Goal: Check status

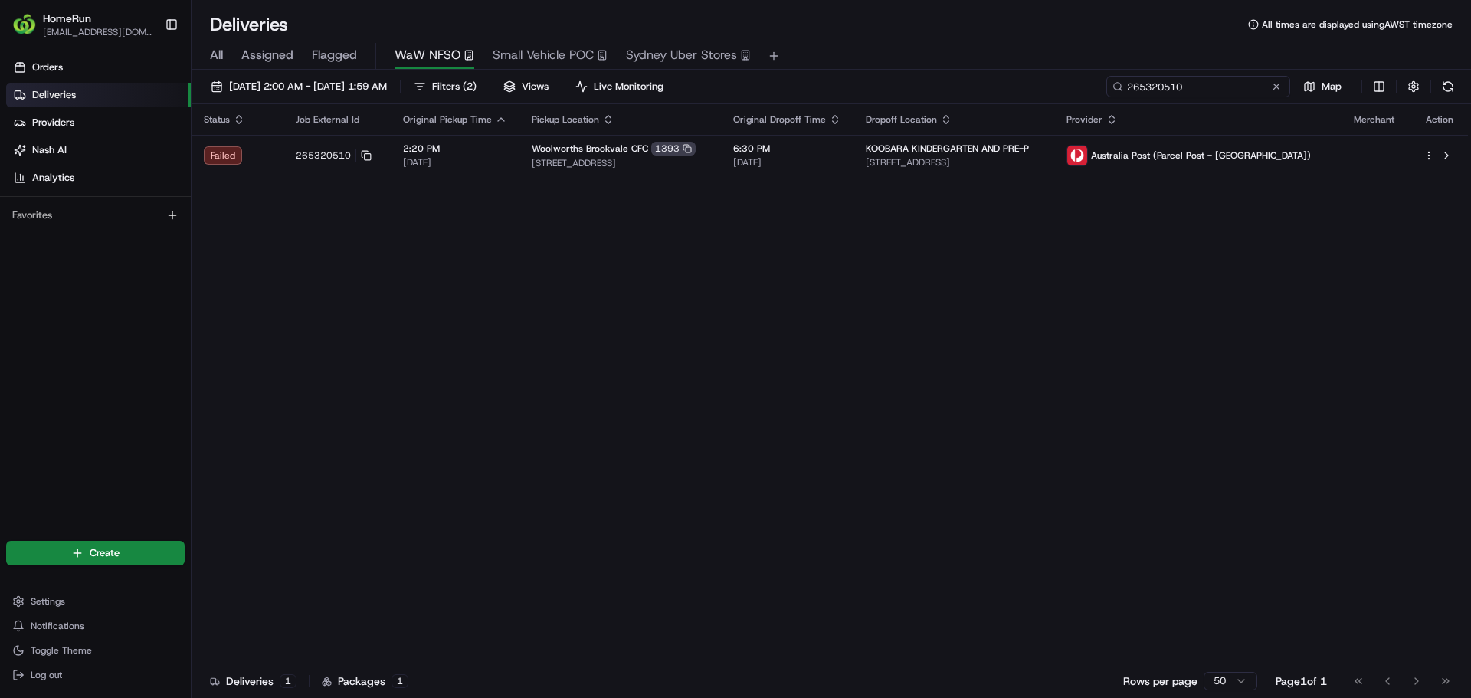
drag, startPoint x: 1242, startPoint y: 84, endPoint x: 1135, endPoint y: 86, distance: 106.5
click at [1135, 86] on input "265320510" at bounding box center [1198, 86] width 184 height 21
paste input "265783969"
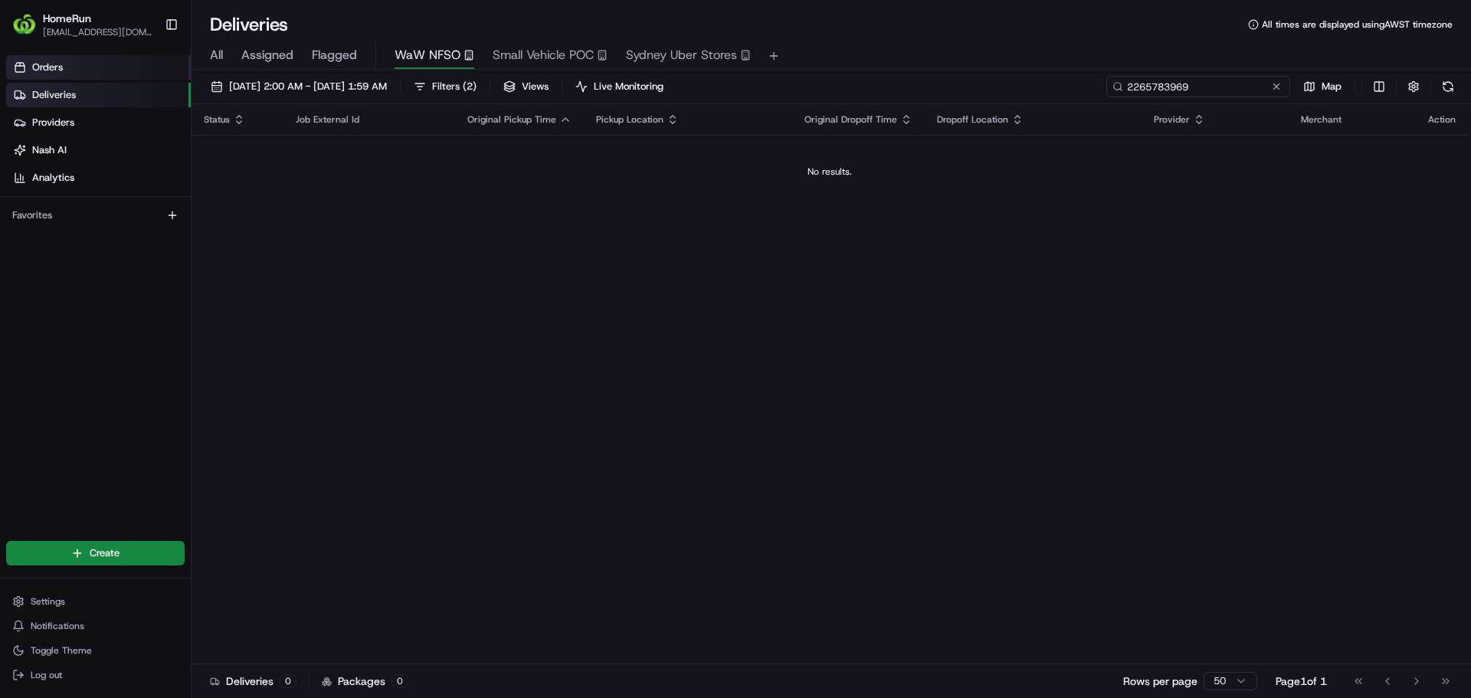
type input "2265783969"
click at [63, 77] on link "Orders" at bounding box center [98, 67] width 185 height 25
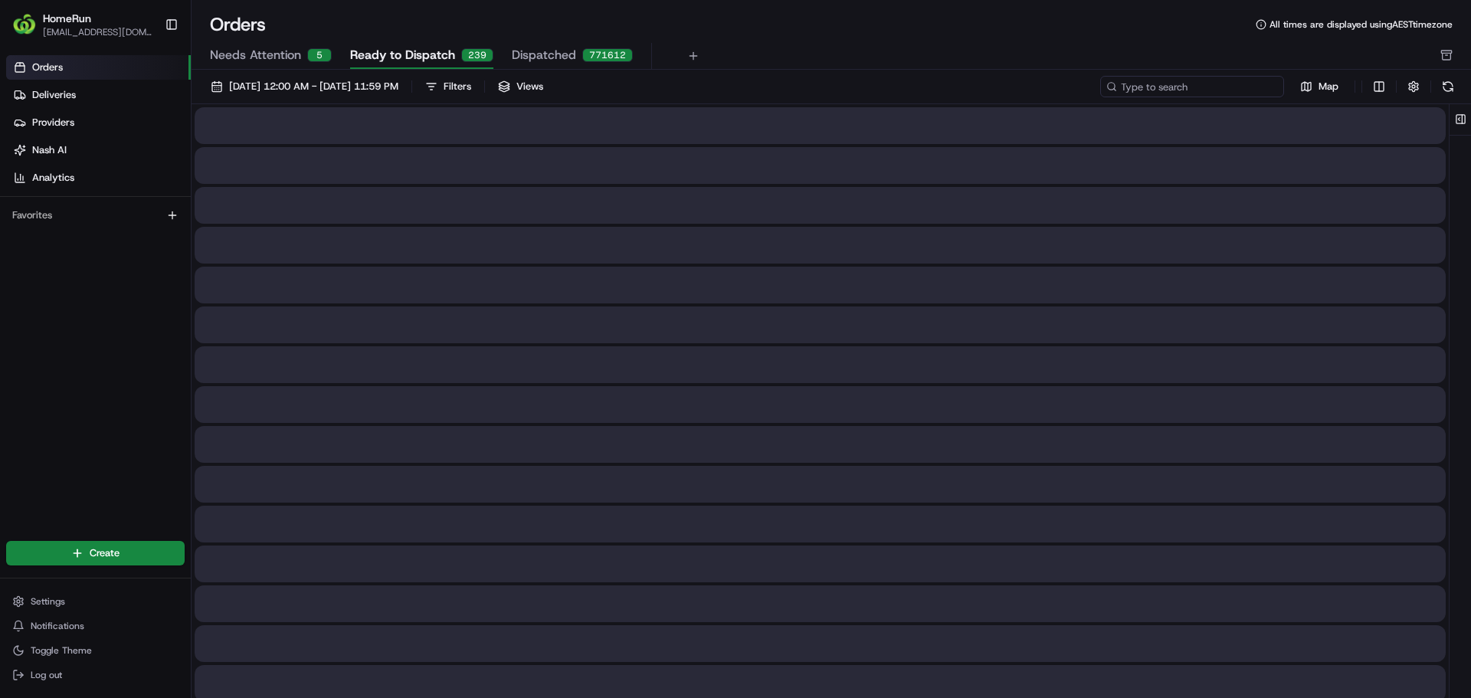
click at [1189, 85] on input at bounding box center [1192, 86] width 184 height 21
paste input "265783969"
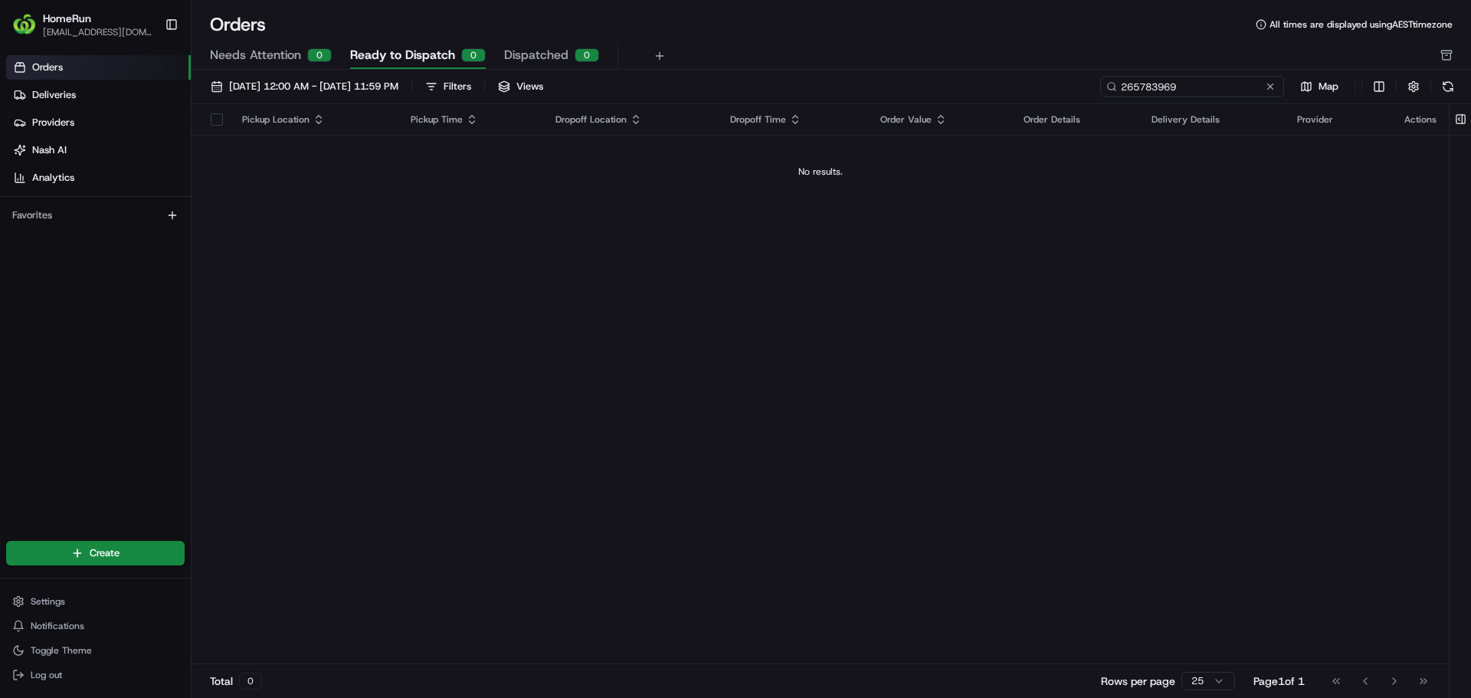
type input "265783969"
click at [302, 87] on span "[DATE] 12:00 AM - [DATE] 11:59 PM" at bounding box center [313, 87] width 169 height 14
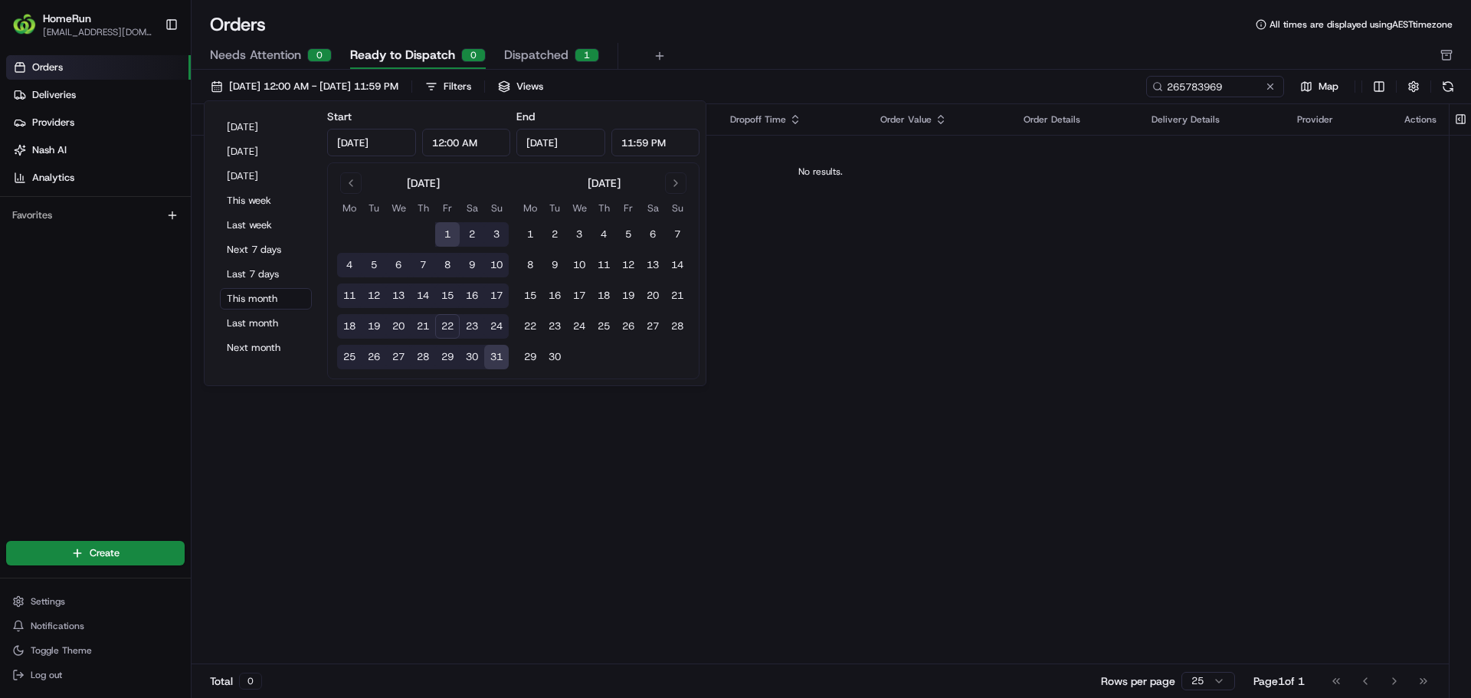
click at [449, 324] on button "22" at bounding box center [447, 326] width 25 height 25
type input "[DATE]"
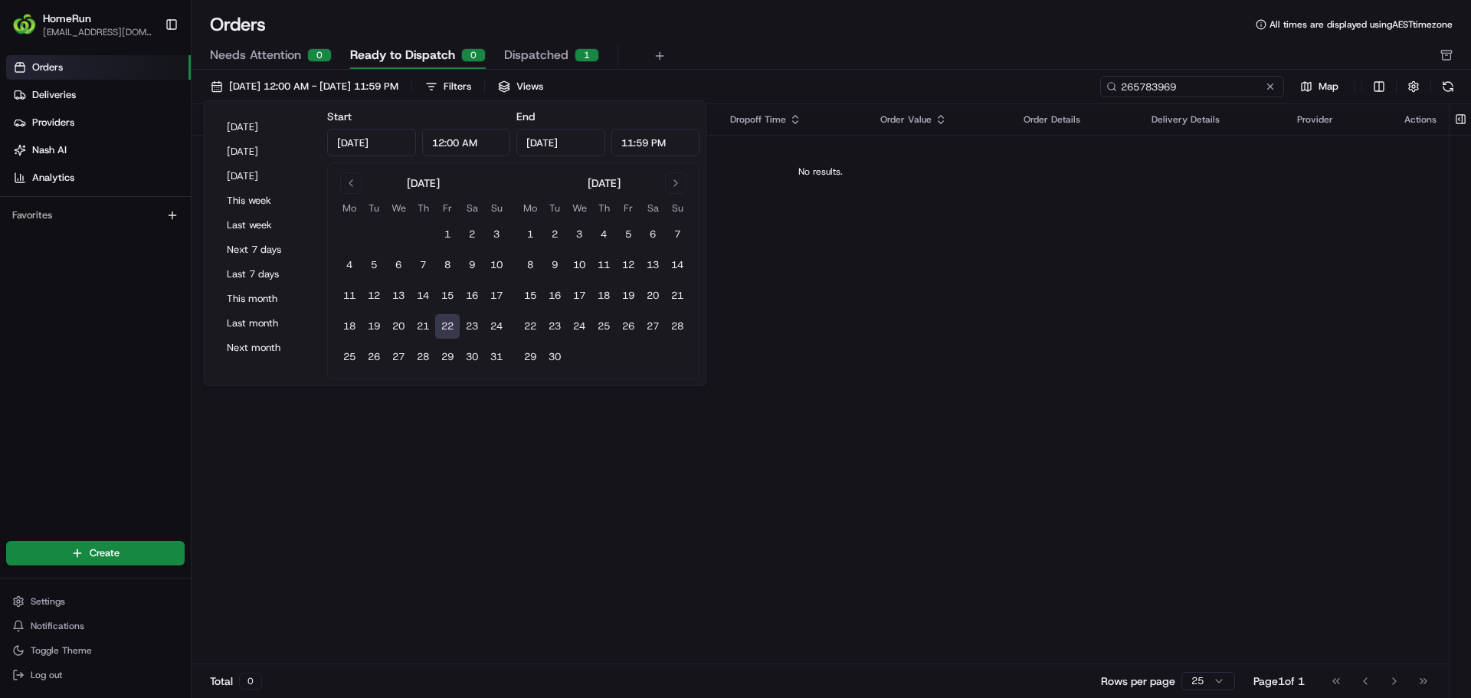
click at [1259, 86] on input "265783969" at bounding box center [1192, 86] width 184 height 21
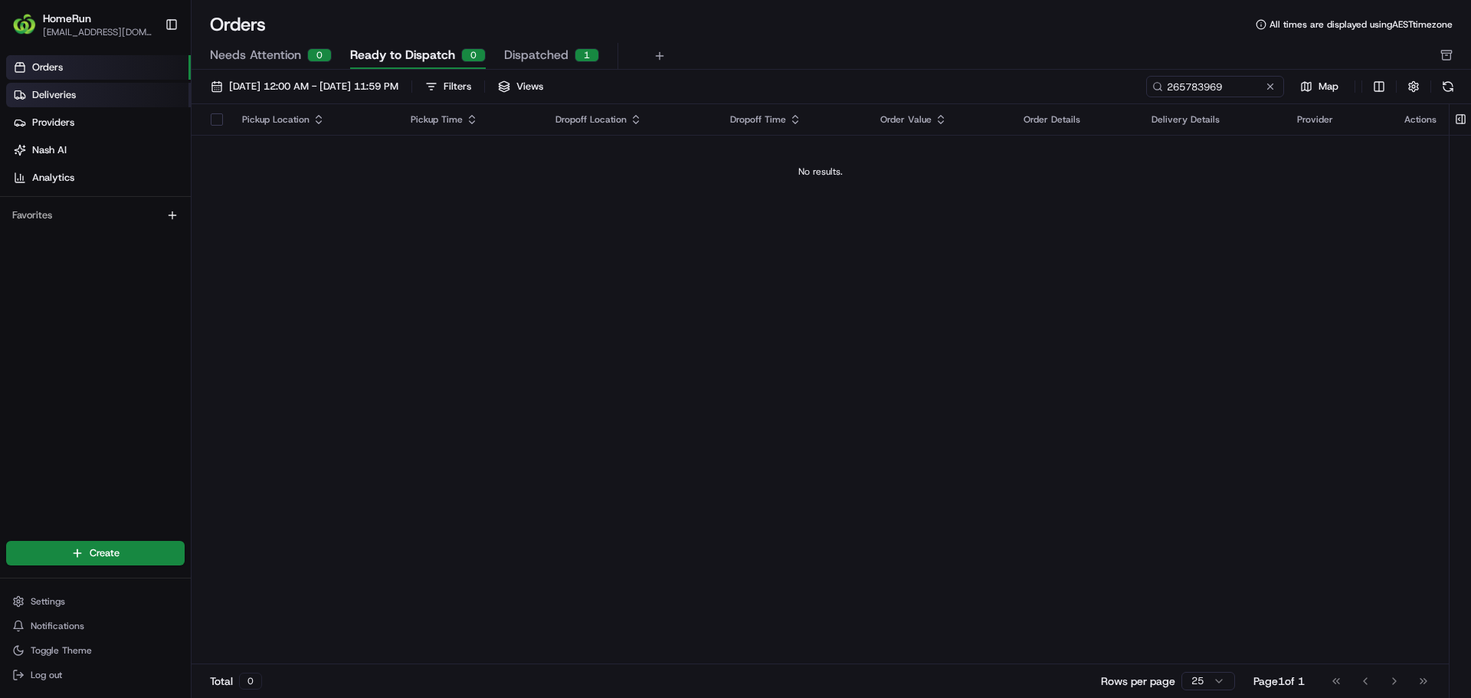
click at [61, 97] on span "Deliveries" at bounding box center [54, 95] width 44 height 14
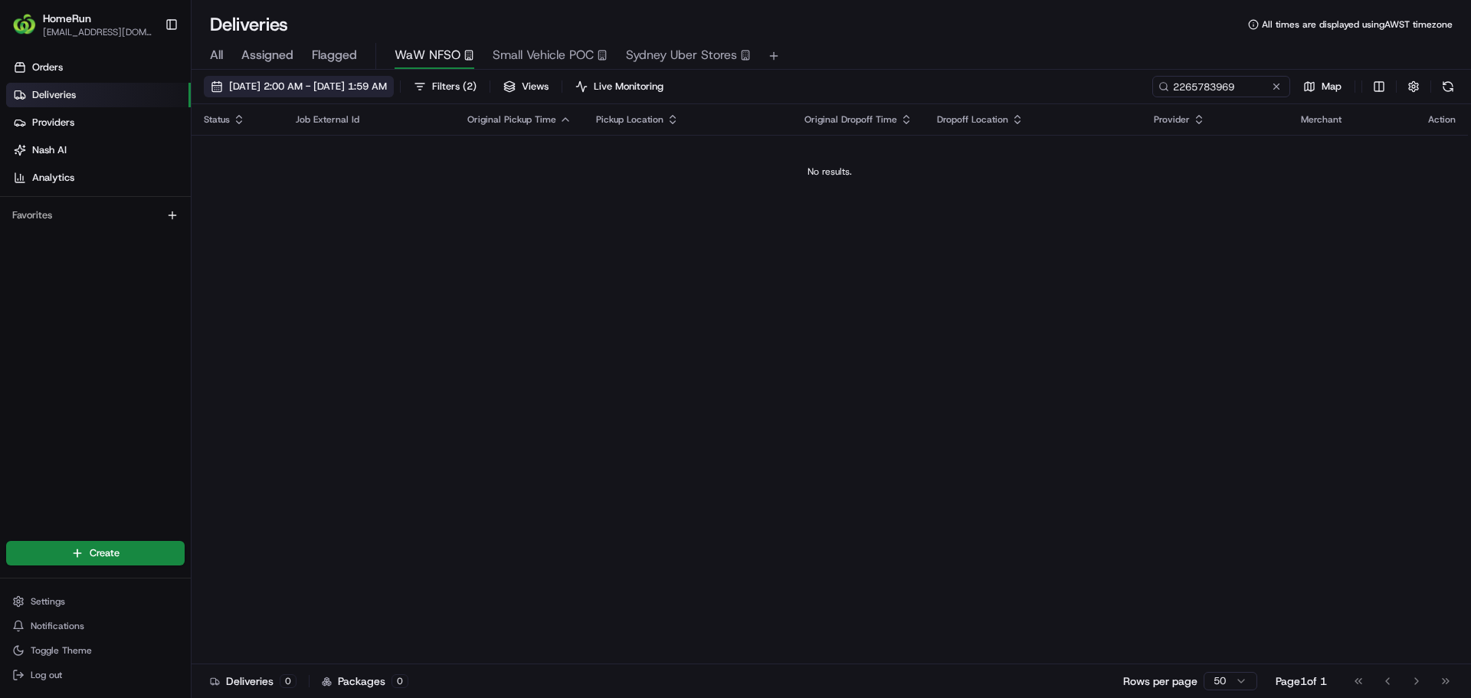
click at [283, 83] on span "[DATE] 2:00 AM - [DATE] 1:59 AM" at bounding box center [308, 87] width 158 height 14
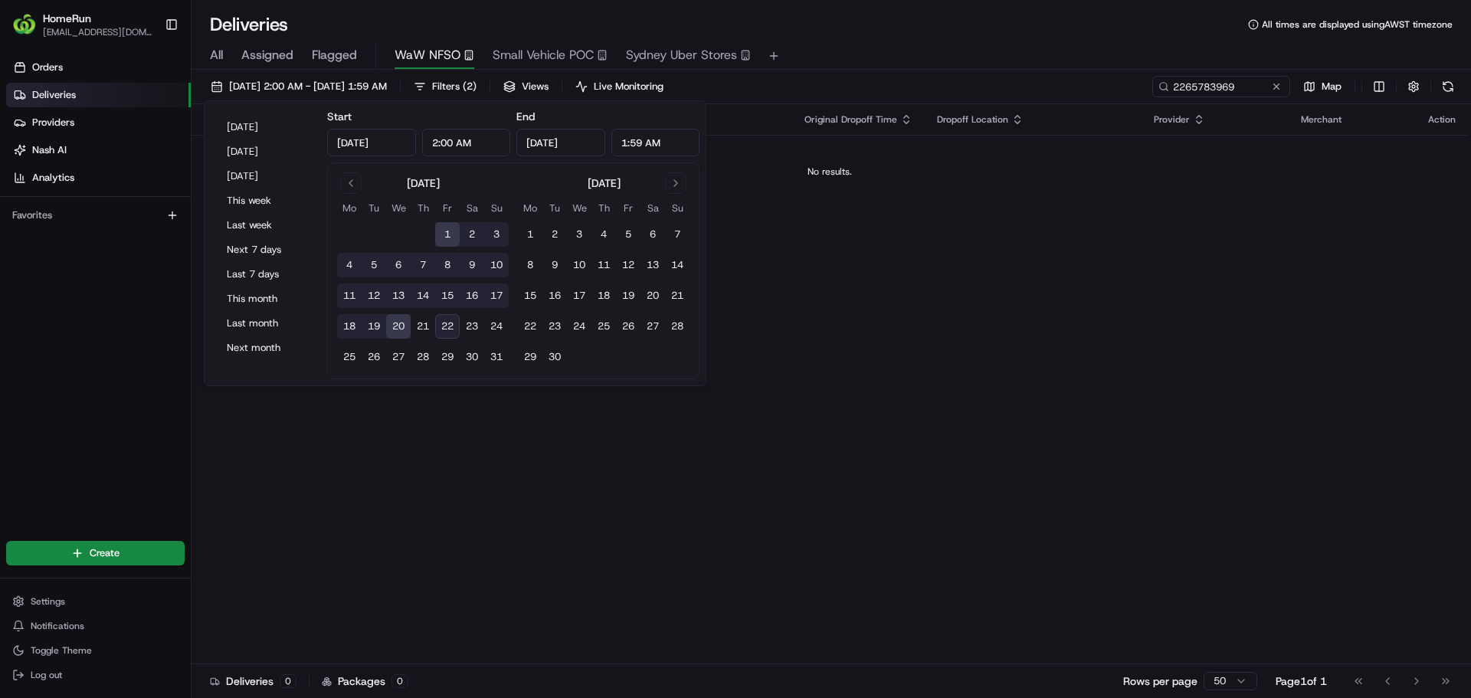
click at [388, 324] on button "20" at bounding box center [398, 326] width 25 height 25
type input "[DATE]"
type input "12:00 AM"
type input "11:59 PM"
click at [441, 322] on button "22" at bounding box center [447, 326] width 25 height 25
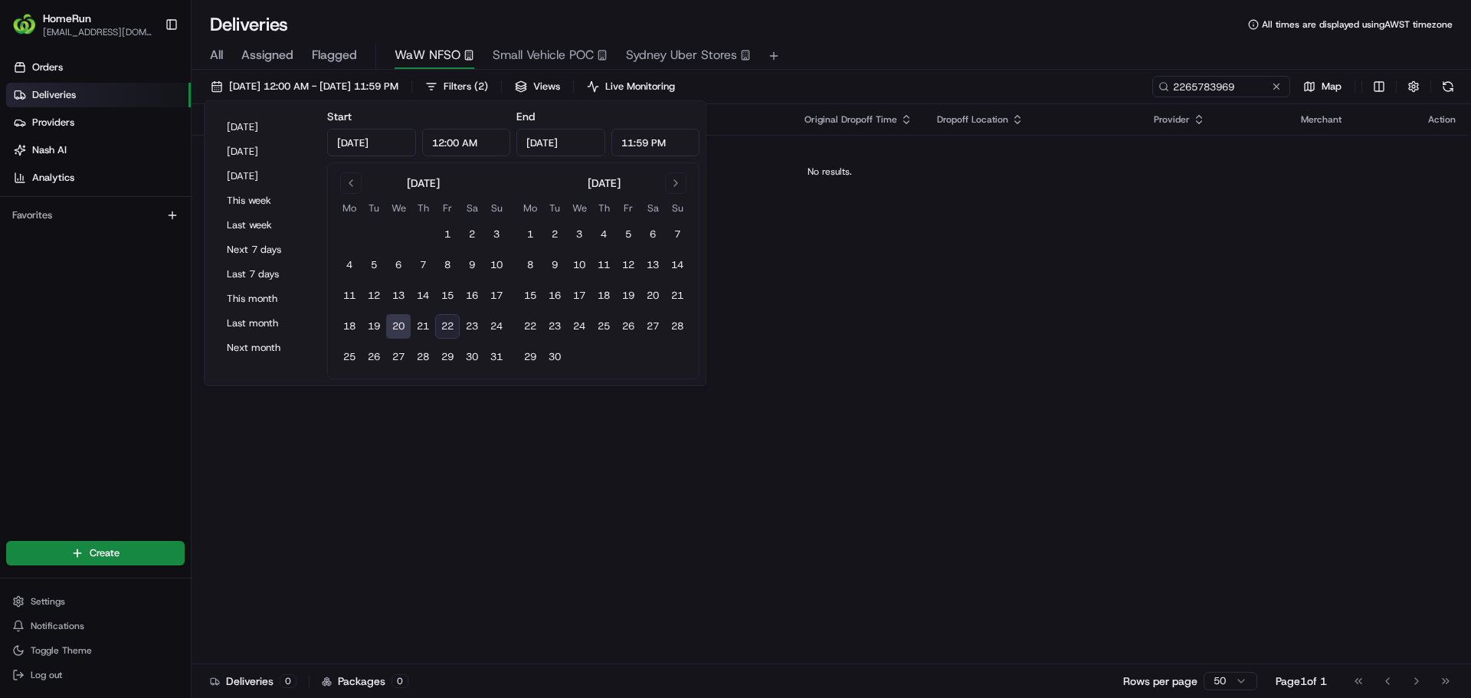
type input "[DATE]"
click at [450, 329] on button "22" at bounding box center [447, 326] width 25 height 25
type input "[DATE]"
click at [1248, 88] on input "2265783969" at bounding box center [1198, 86] width 184 height 21
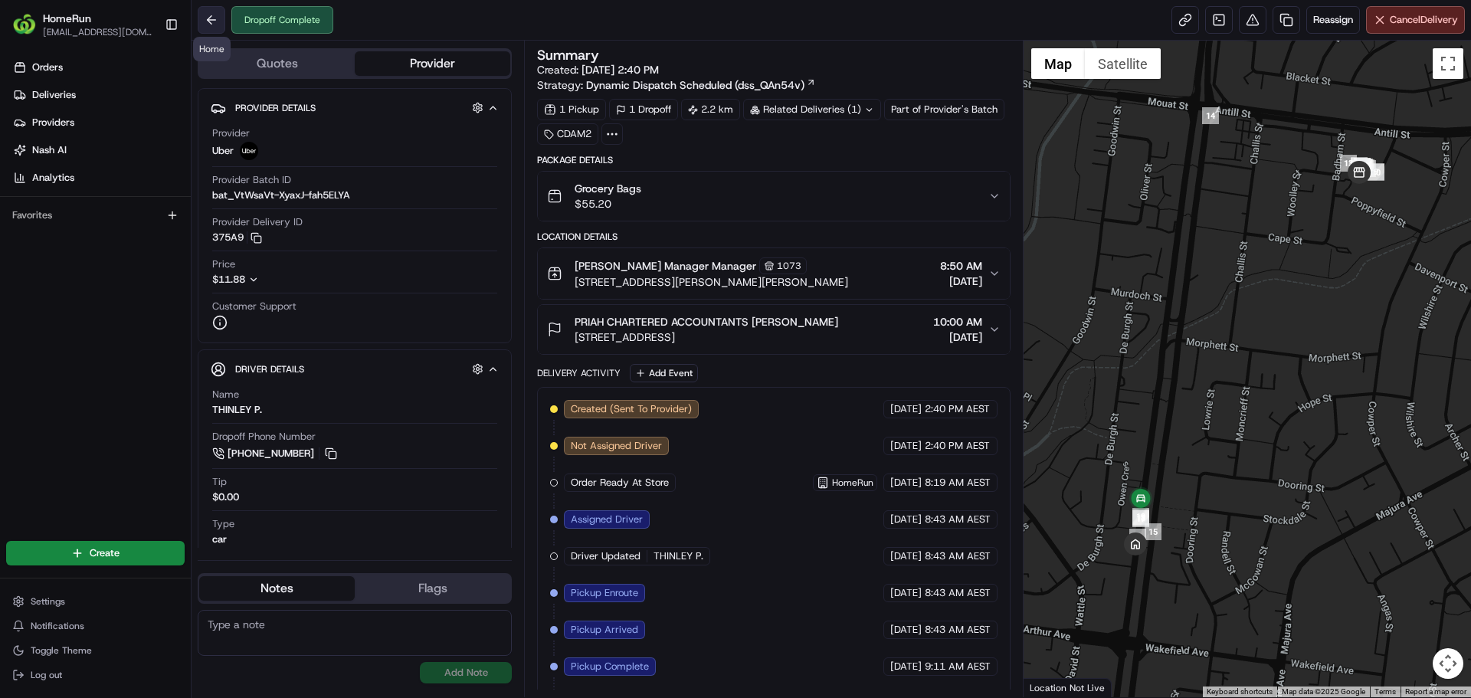
click at [204, 17] on button at bounding box center [212, 20] width 28 height 28
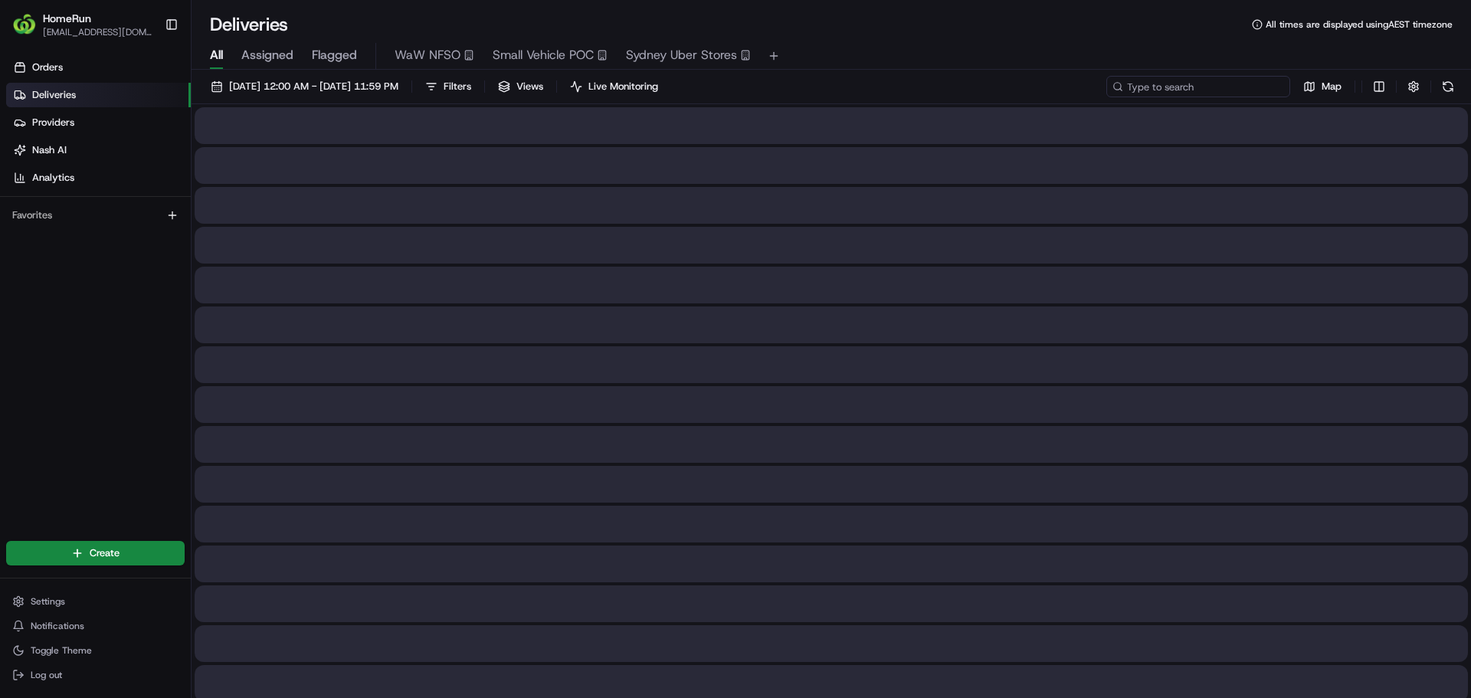
drag, startPoint x: 1204, startPoint y: 87, endPoint x: 1195, endPoint y: 83, distance: 10.0
click at [1196, 83] on input at bounding box center [1198, 86] width 184 height 21
paste input "265783969"
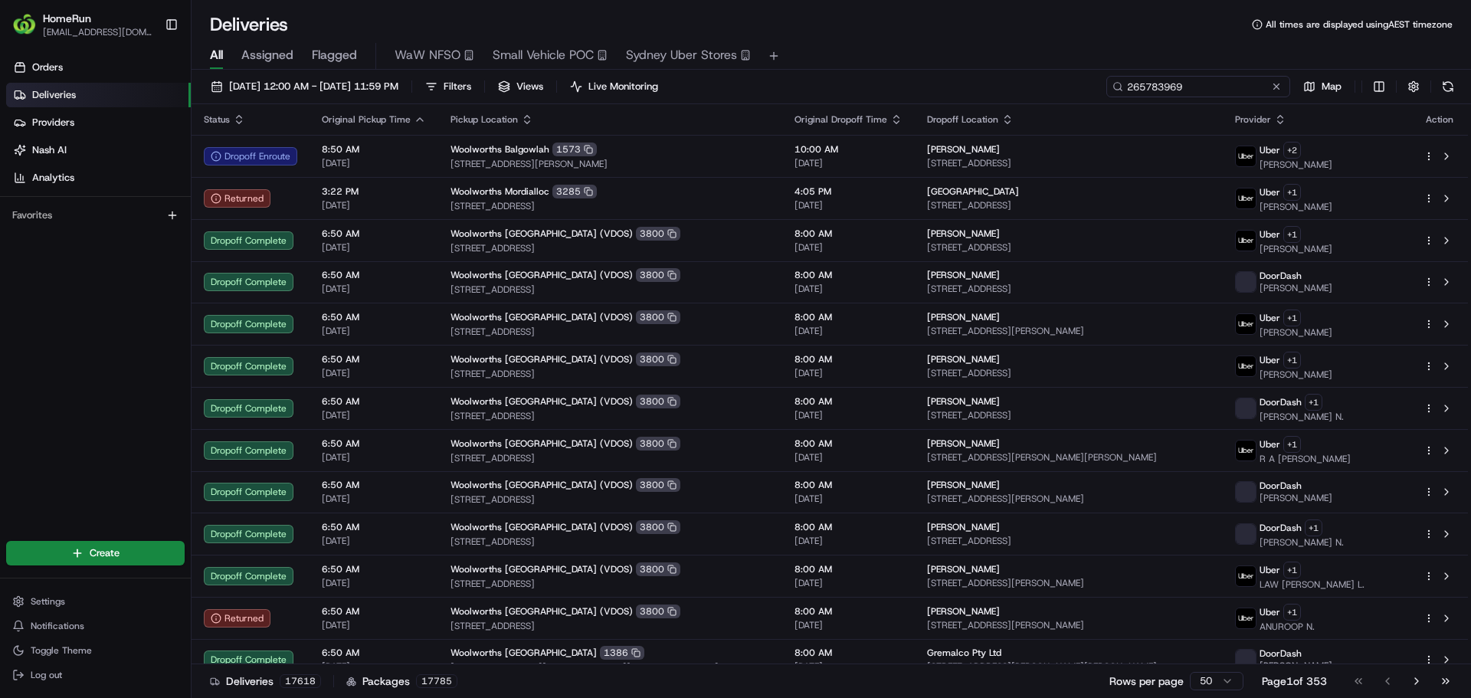
type input "265783969"
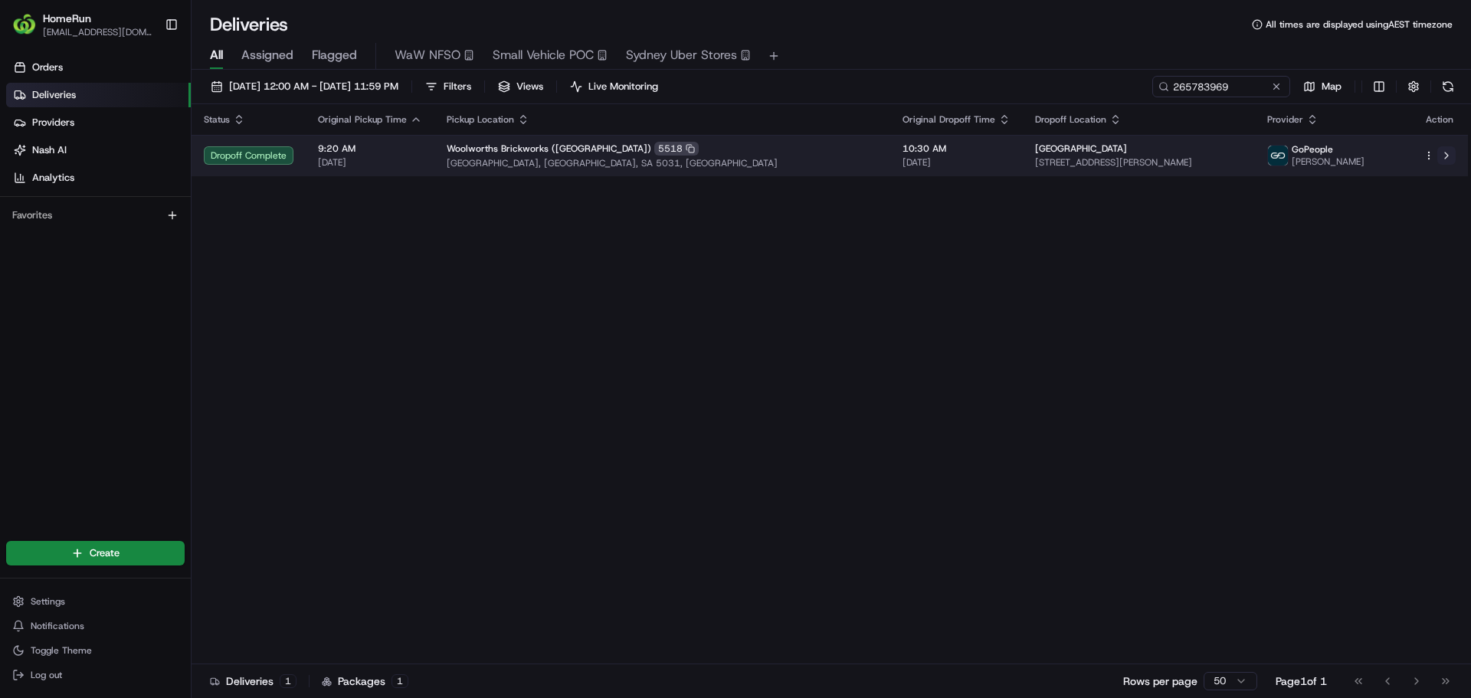
click at [1446, 159] on button at bounding box center [1446, 155] width 18 height 18
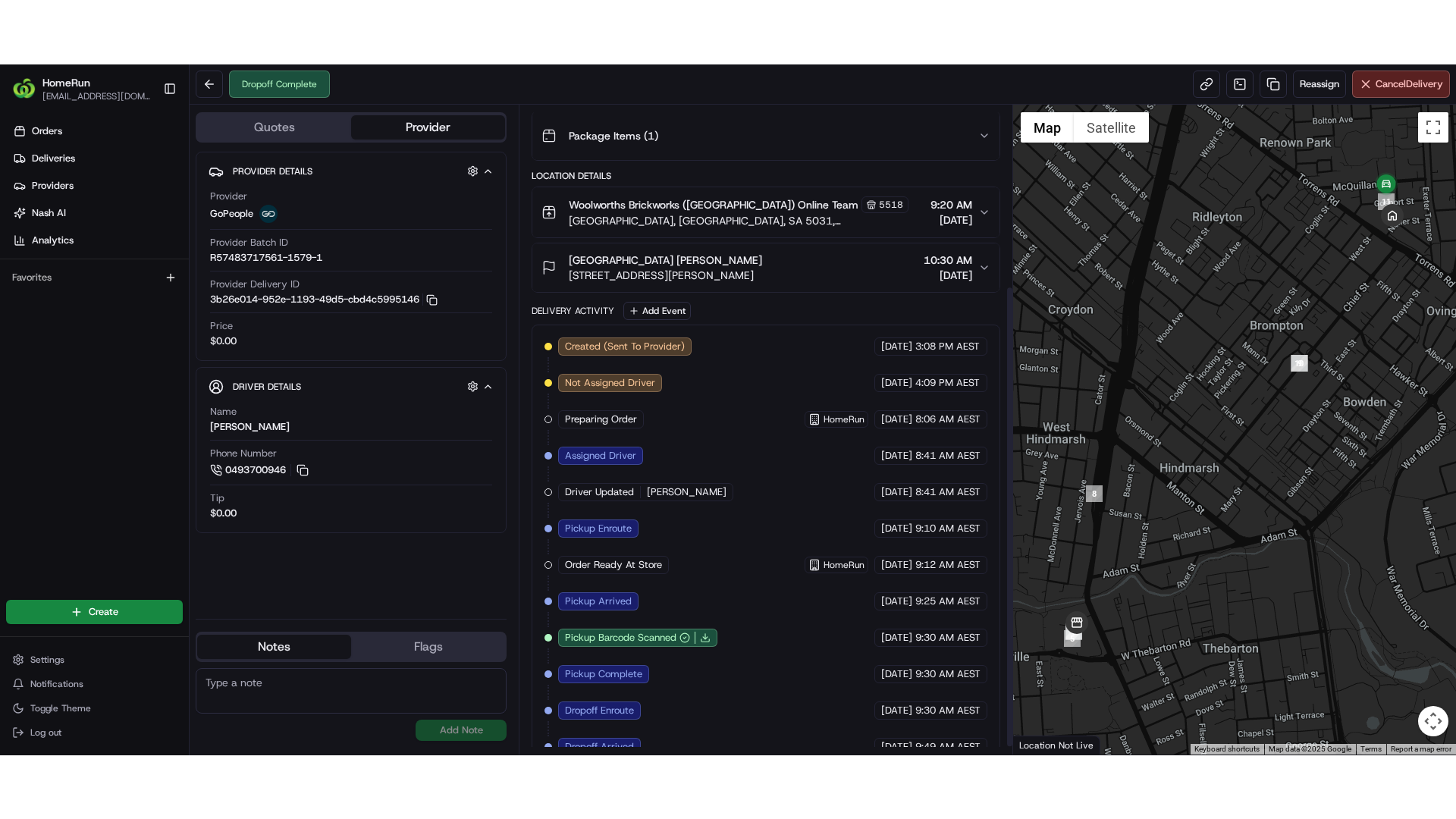
scroll to position [264, 0]
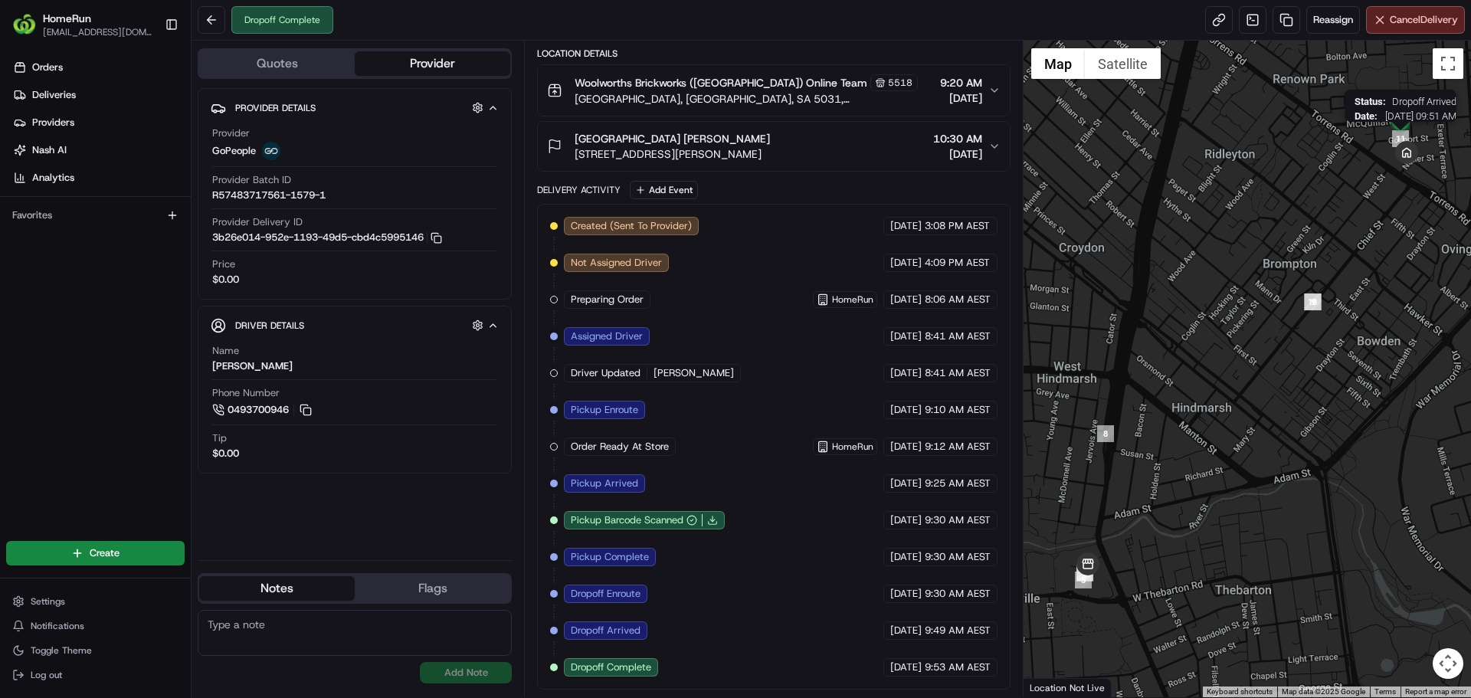
click at [1397, 137] on img "11" at bounding box center [1400, 138] width 17 height 17
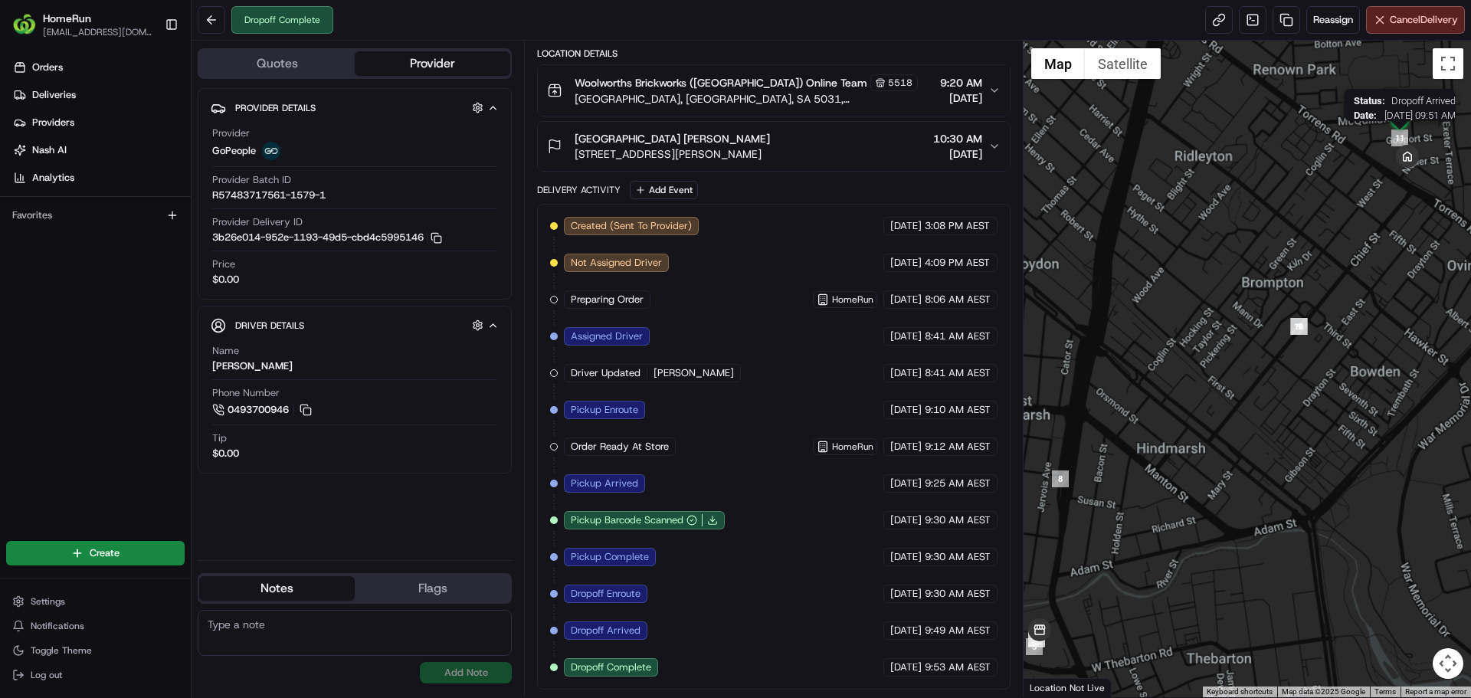
click at [1401, 140] on img "11" at bounding box center [1399, 137] width 17 height 17
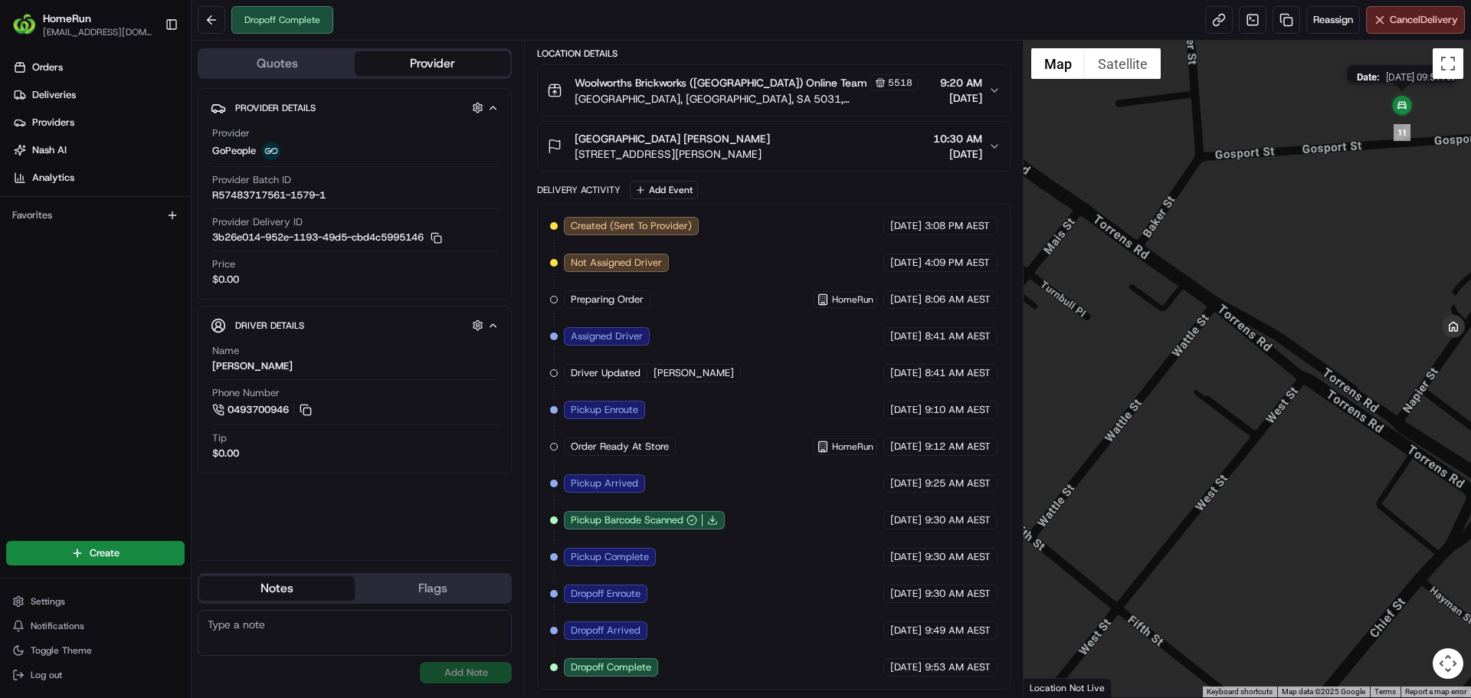
click at [1399, 103] on img at bounding box center [1401, 106] width 31 height 31
click at [1449, 70] on button "Toggle fullscreen view" at bounding box center [1447, 63] width 31 height 31
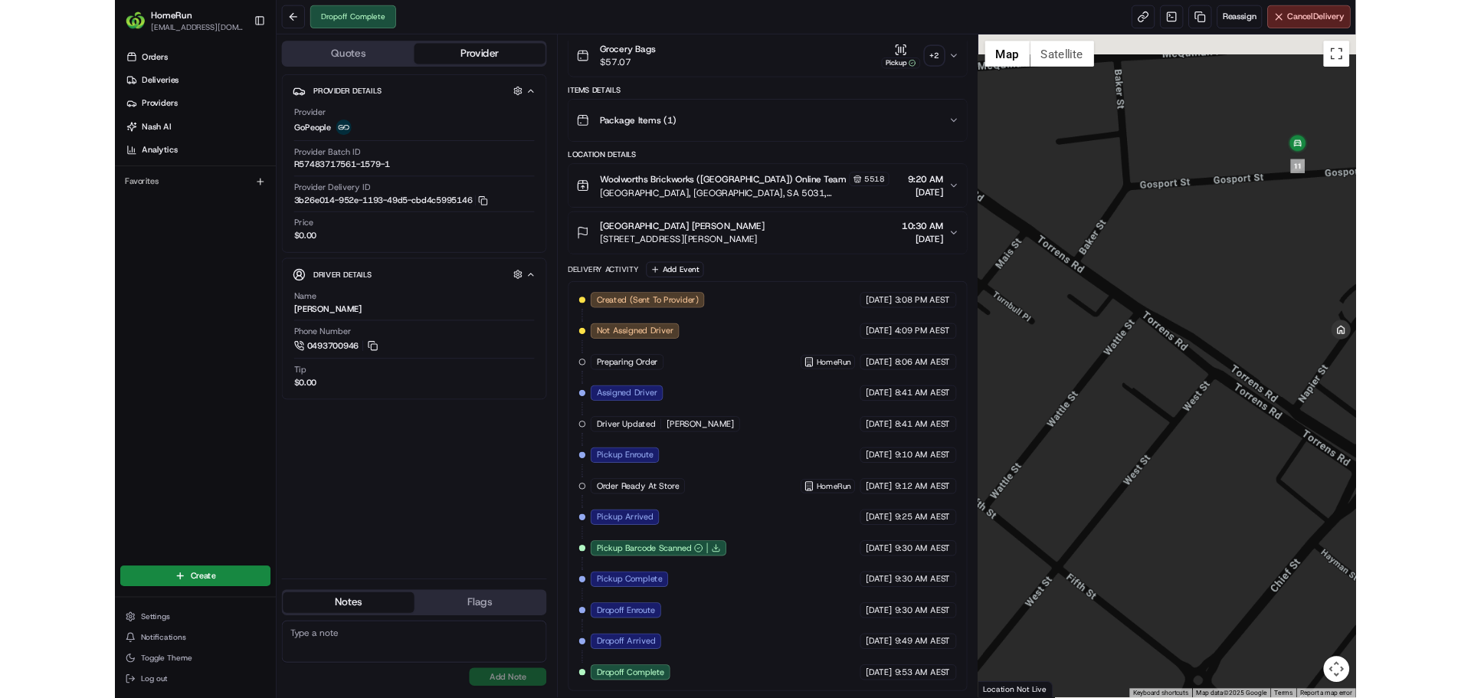
scroll to position [138, 0]
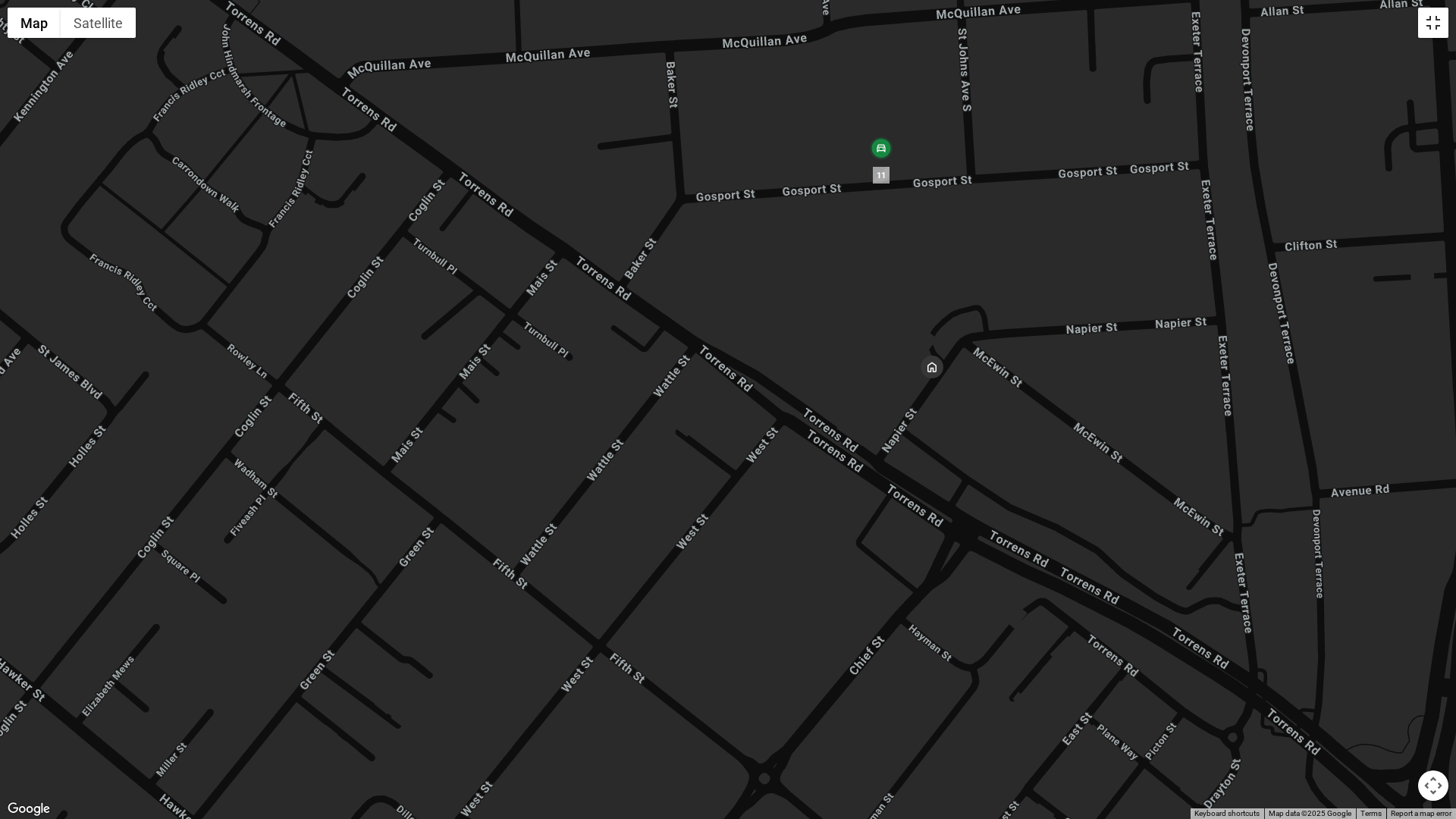
click at [1430, 26] on button "Toggle fullscreen view" at bounding box center [1432, 23] width 31 height 31
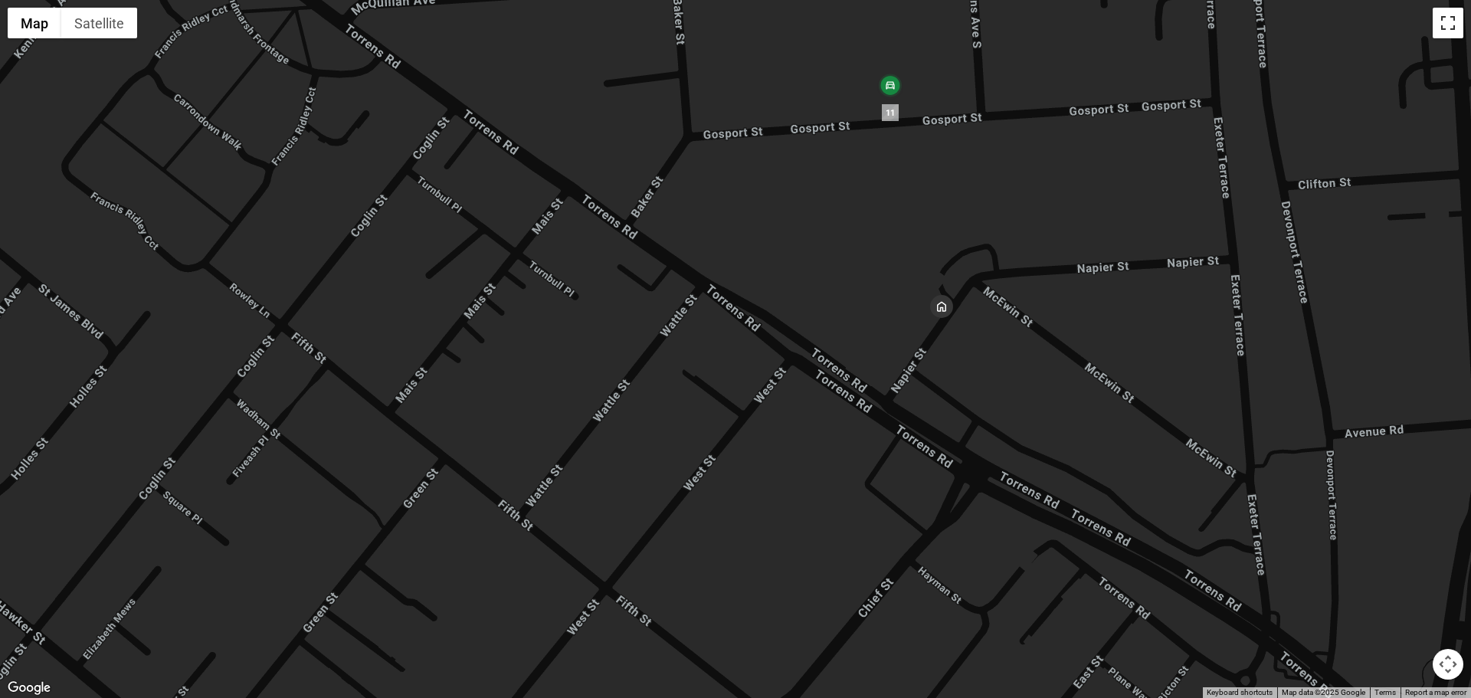
scroll to position [267, 0]
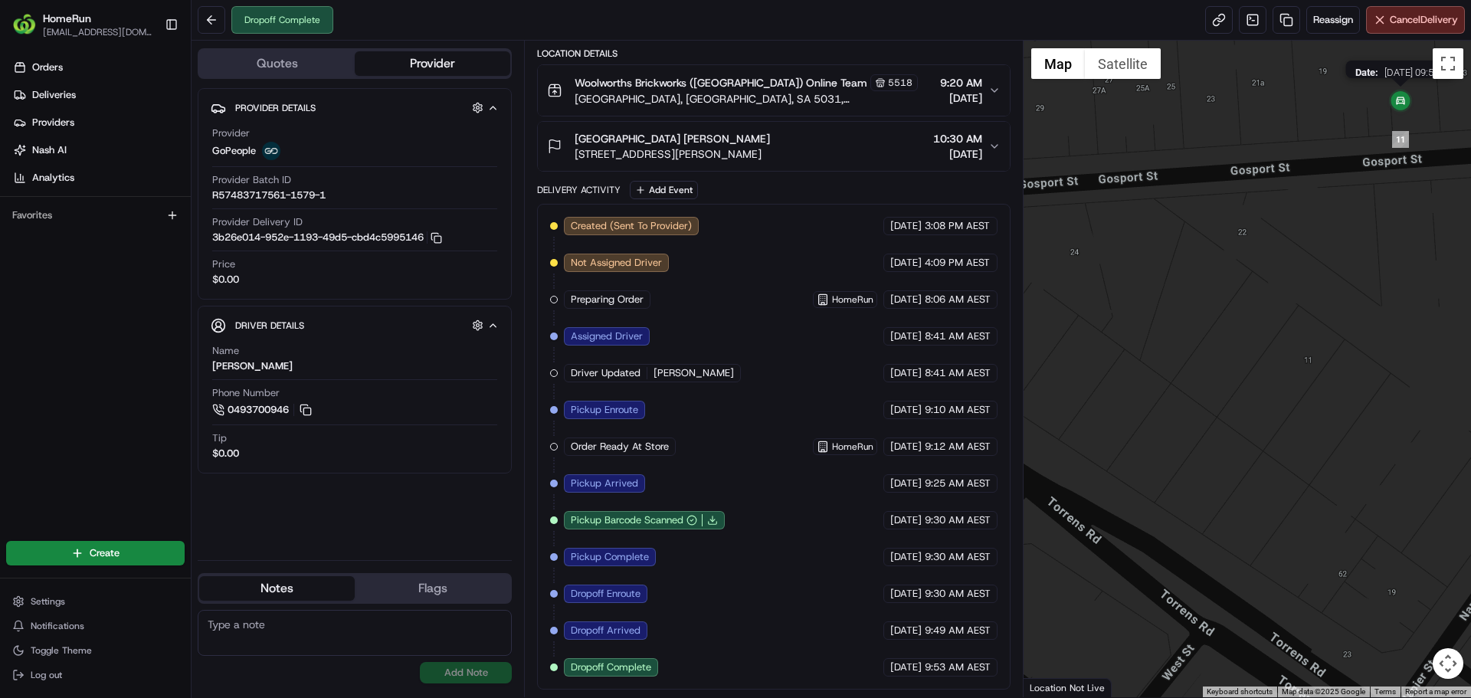
click at [1401, 100] on img at bounding box center [1400, 102] width 31 height 31
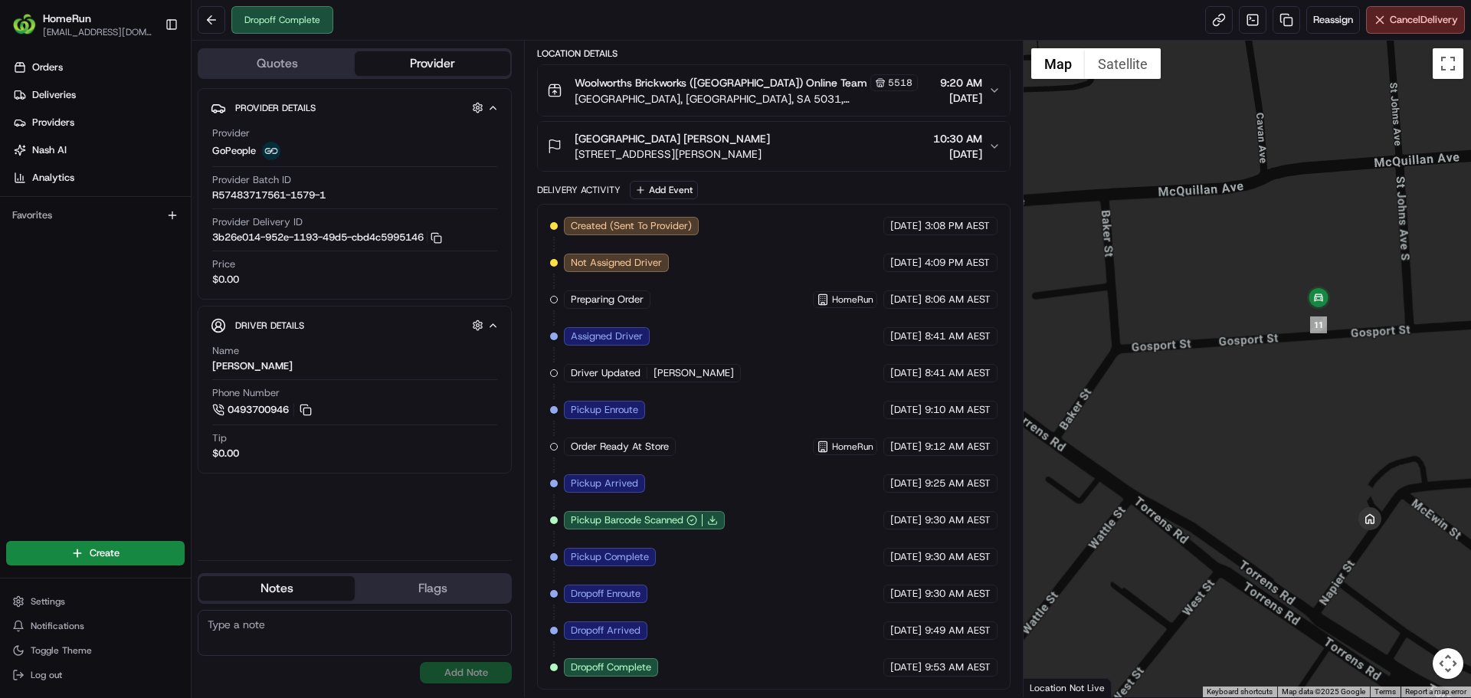
drag, startPoint x: 1334, startPoint y: 133, endPoint x: 1284, endPoint y: 417, distance: 289.3
click at [1284, 417] on div at bounding box center [1247, 369] width 448 height 656
